Goal: Task Accomplishment & Management: Use online tool/utility

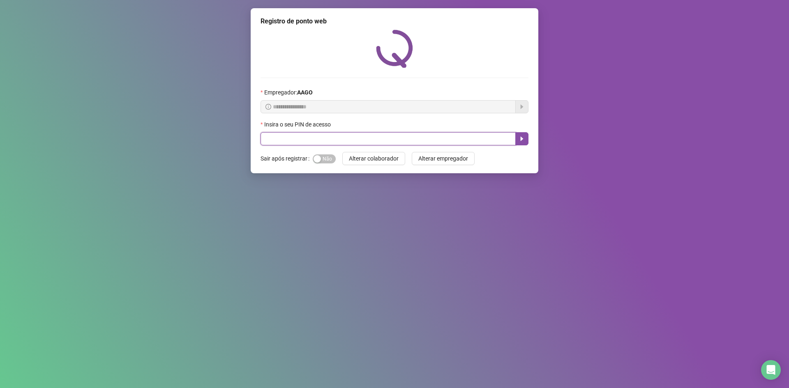
click at [283, 135] on input "text" at bounding box center [388, 138] width 255 height 13
click at [279, 134] on input "text" at bounding box center [388, 138] width 255 height 13
click at [279, 136] on input "text" at bounding box center [388, 138] width 255 height 13
drag, startPoint x: 278, startPoint y: 137, endPoint x: 279, endPoint y: 115, distance: 22.3
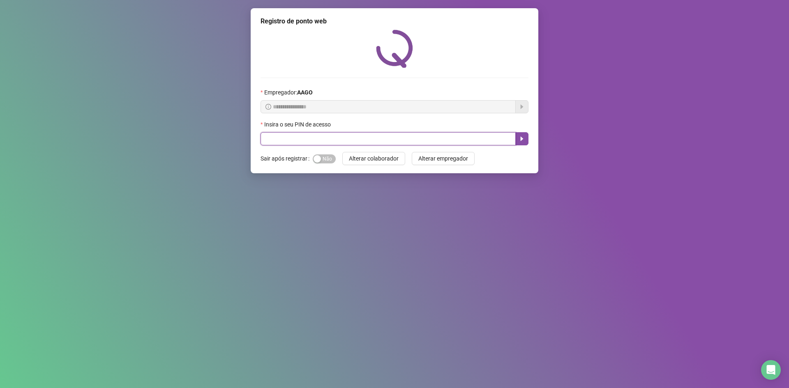
click at [278, 137] on input "text" at bounding box center [388, 138] width 255 height 13
type input "*****"
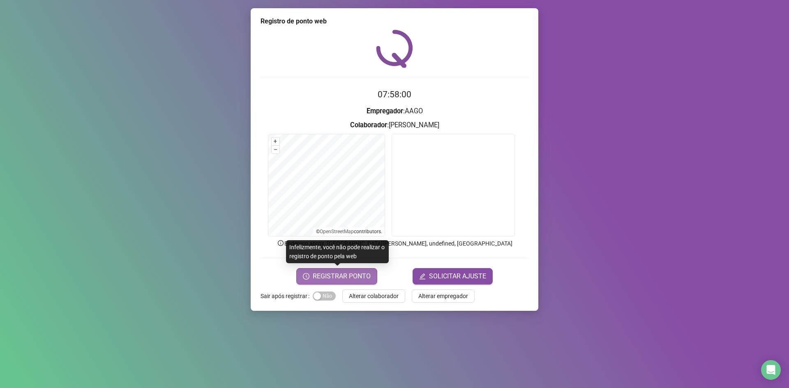
click at [344, 276] on span "REGISTRAR PONTO" at bounding box center [342, 277] width 58 height 10
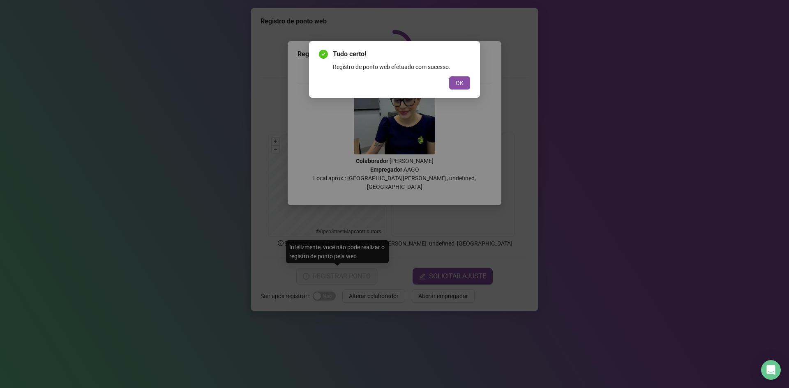
click at [455, 81] on button "OK" at bounding box center [459, 82] width 21 height 13
